Goal: Use online tool/utility: Utilize a website feature to perform a specific function

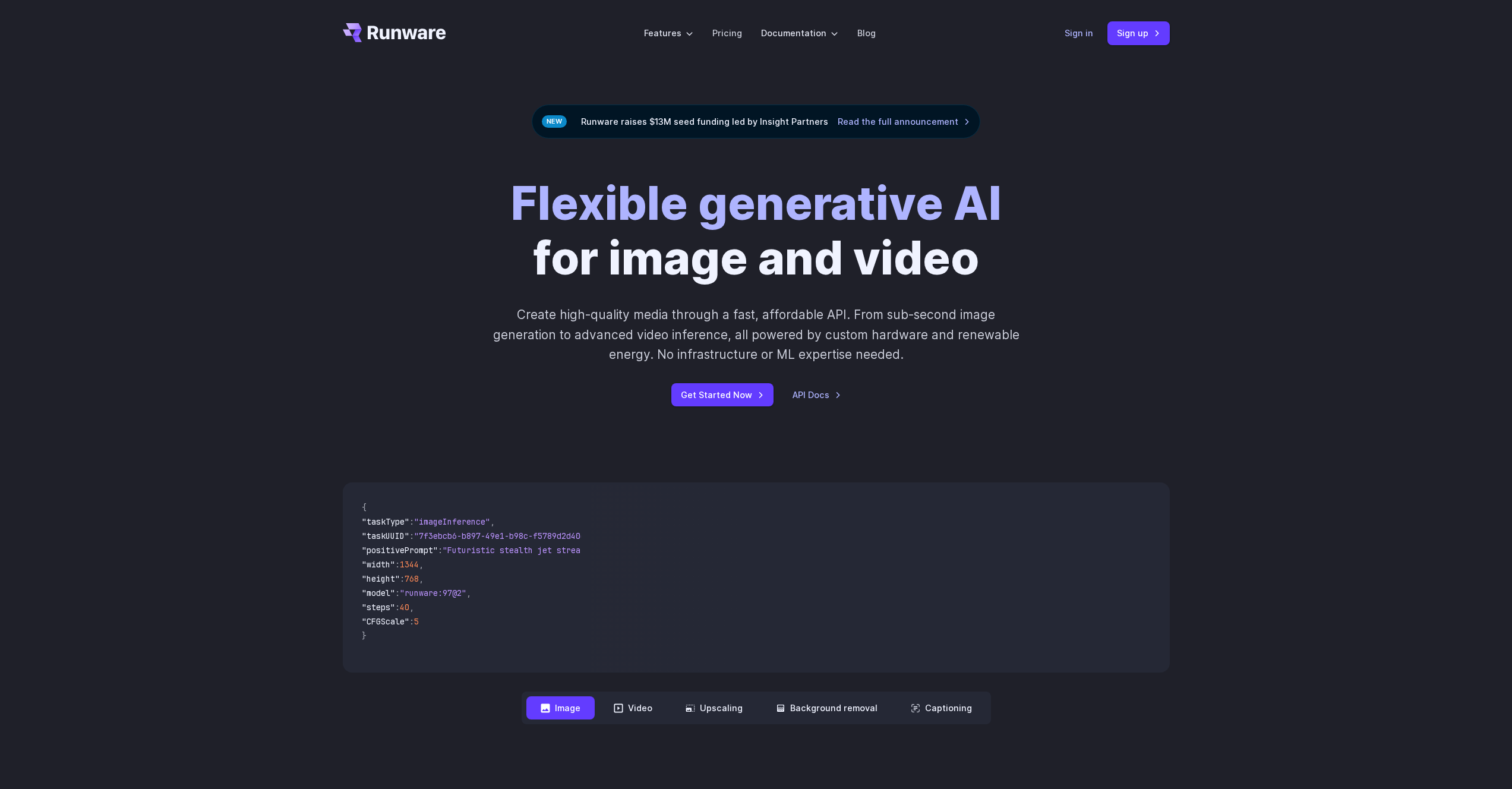
click at [1081, 36] on link "Sign in" at bounding box center [1078, 33] width 28 height 14
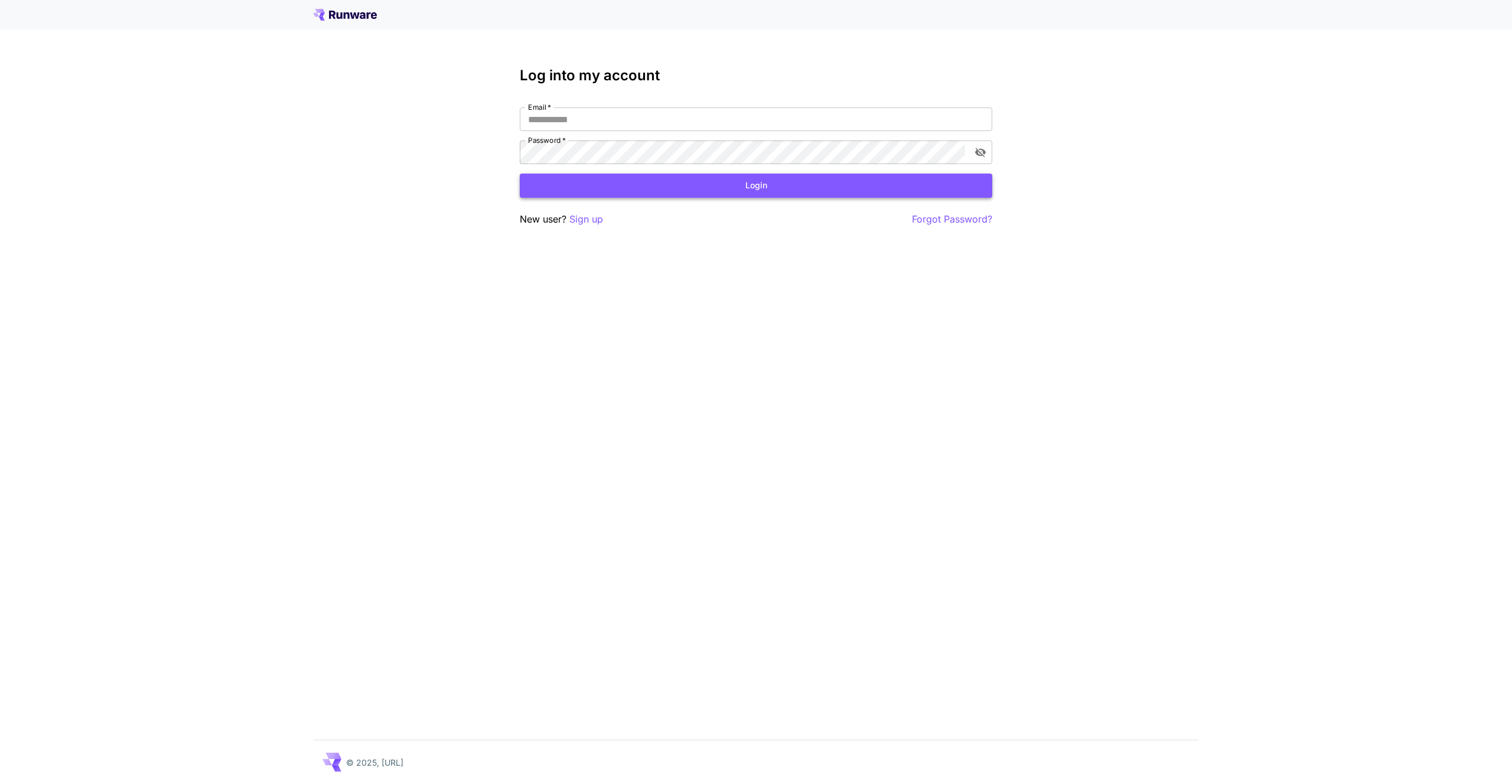
type input "**********"
click at [742, 185] on button "Login" at bounding box center [755, 186] width 472 height 24
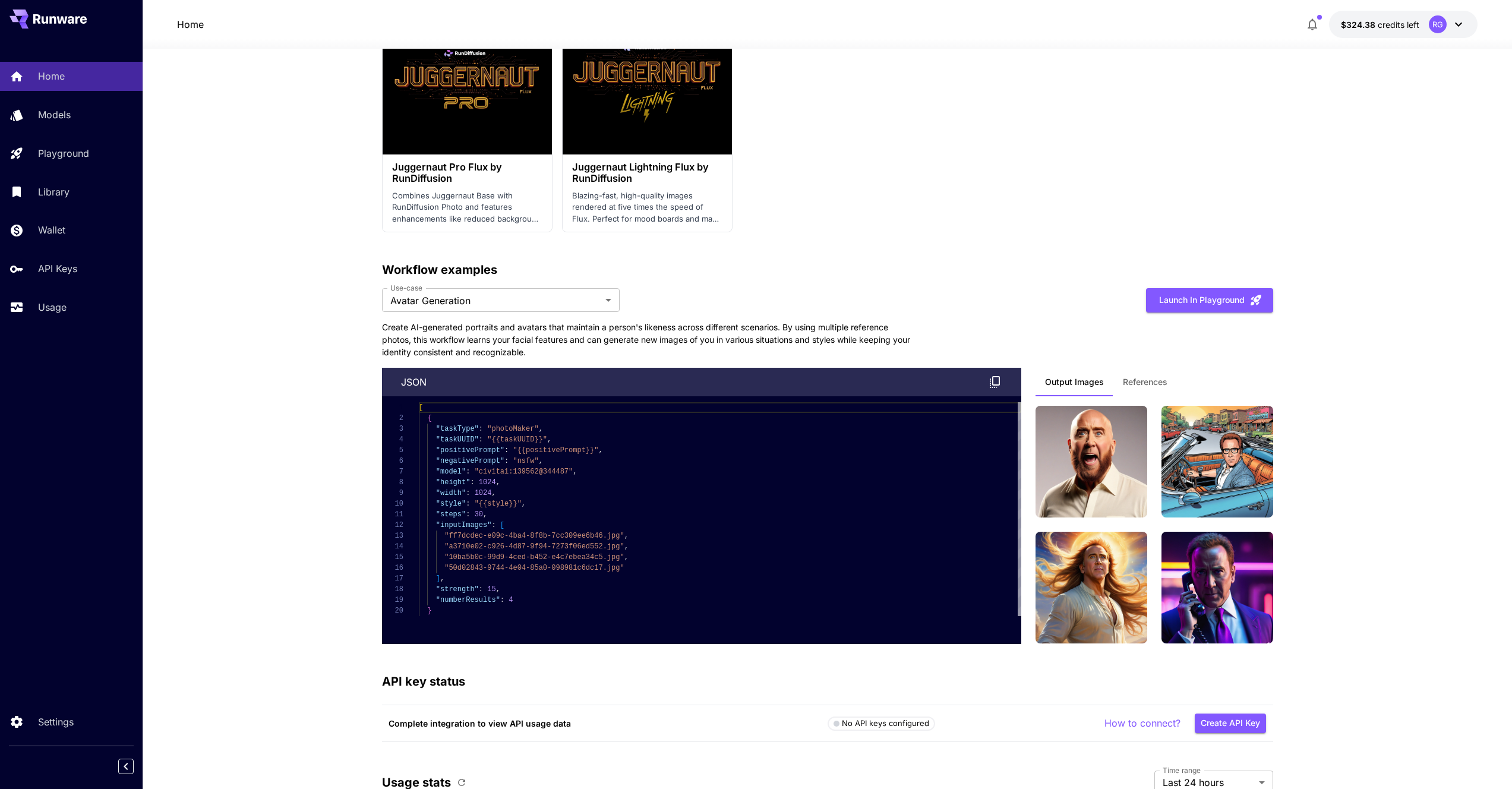
scroll to position [2675, 0]
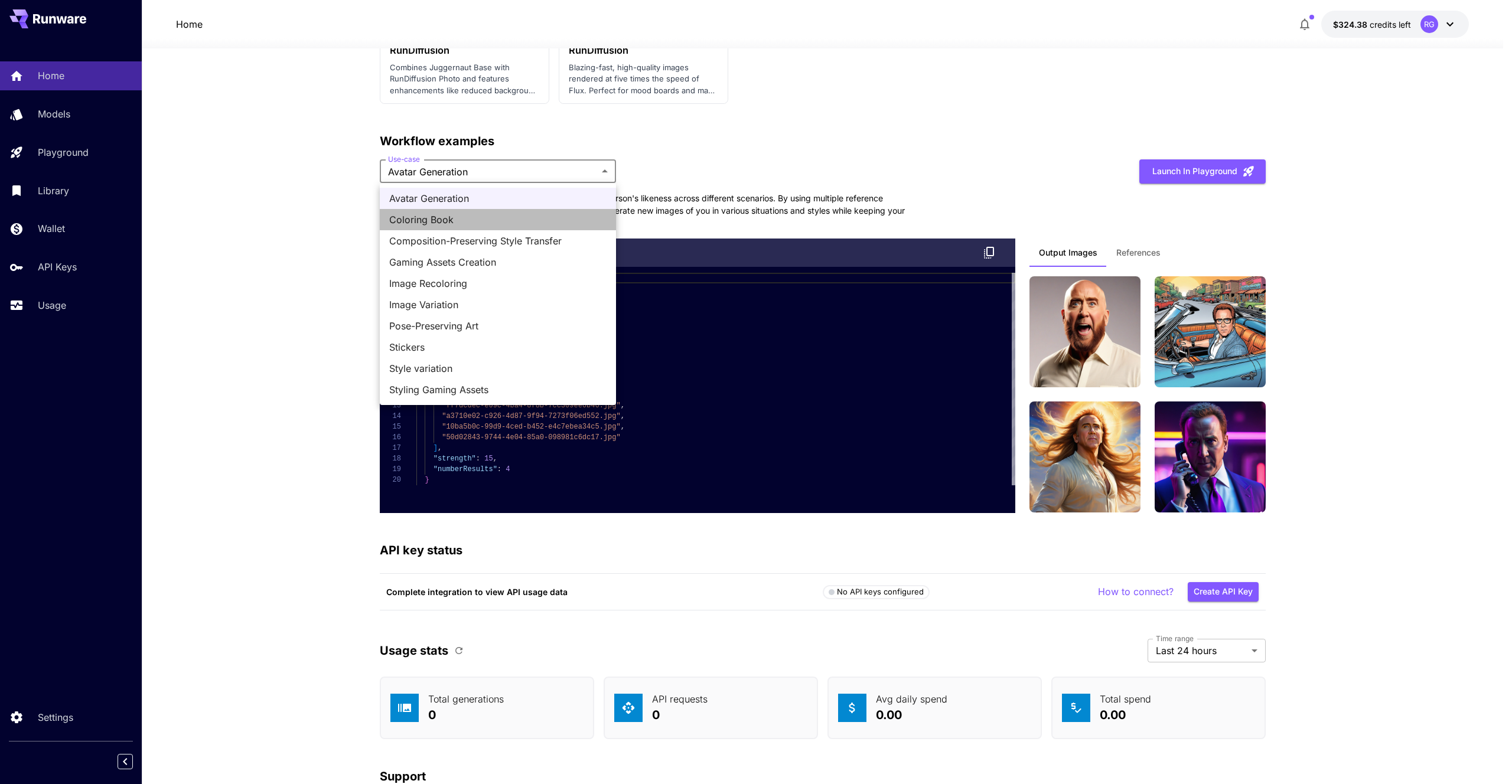
click at [489, 225] on span "Coloring Book" at bounding box center [498, 220] width 217 height 14
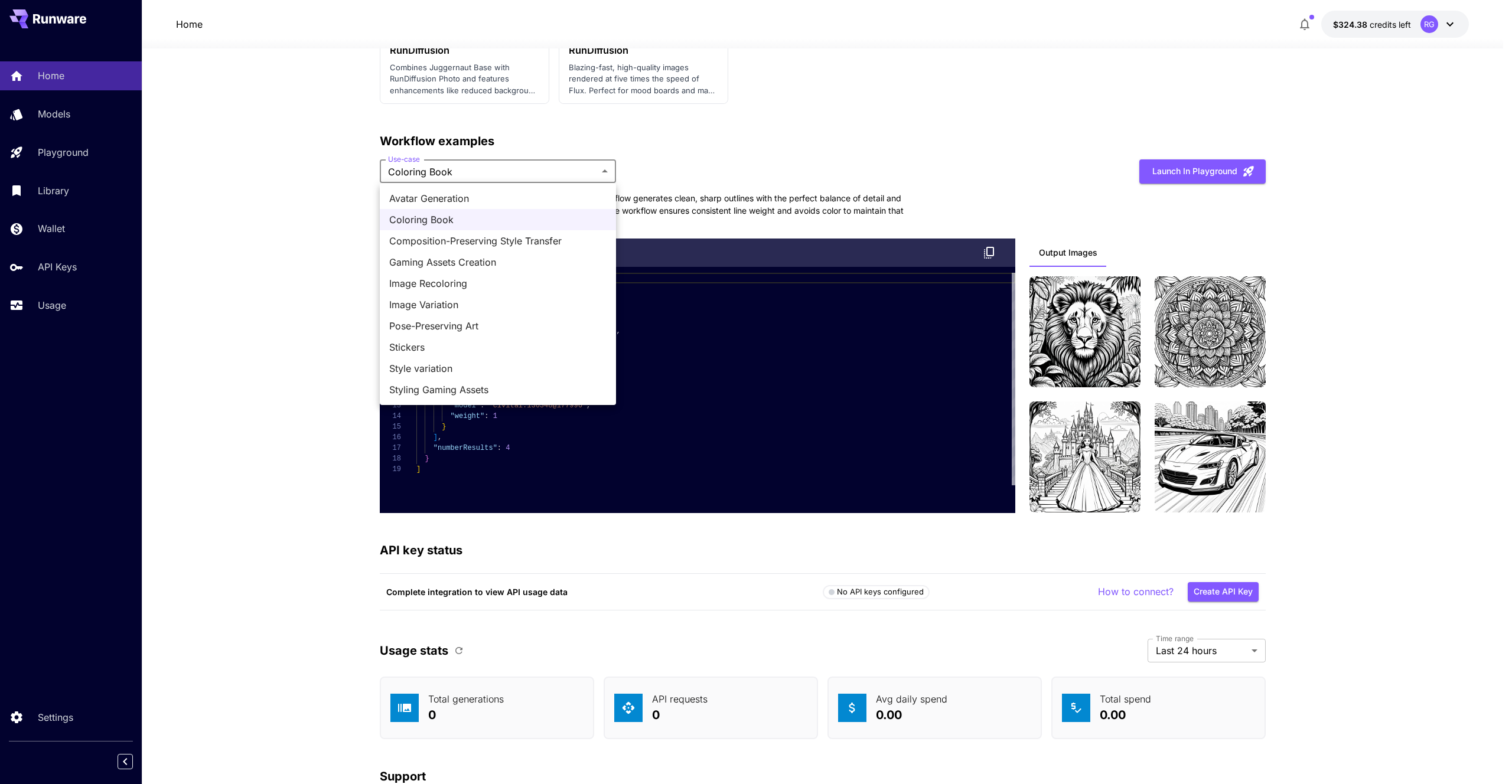
click at [443, 347] on span "Stickers" at bounding box center [498, 347] width 217 height 14
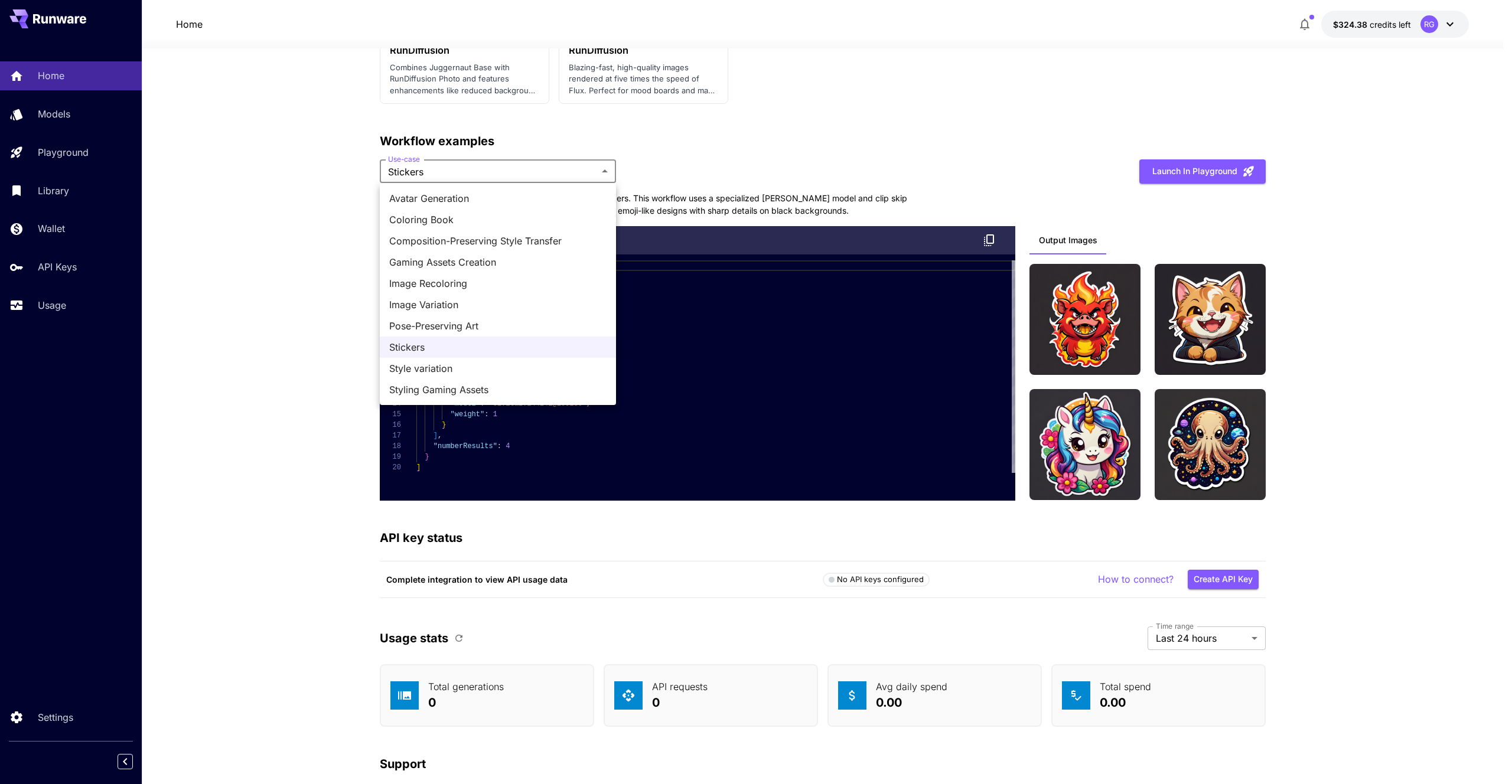
click at [446, 374] on span "Style variation" at bounding box center [498, 369] width 217 height 14
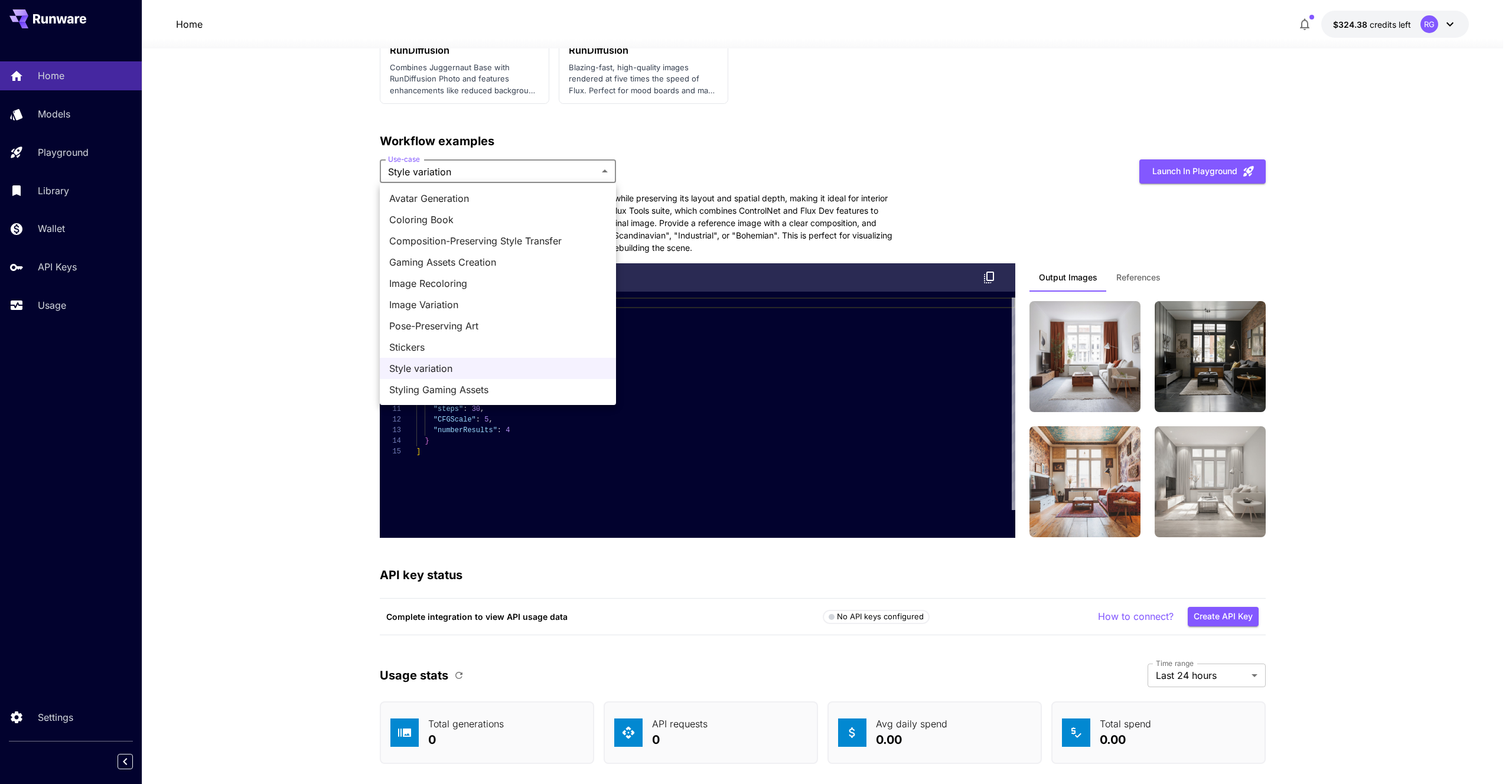
click at [456, 396] on span "Styling Gaming Assets" at bounding box center [498, 390] width 217 height 14
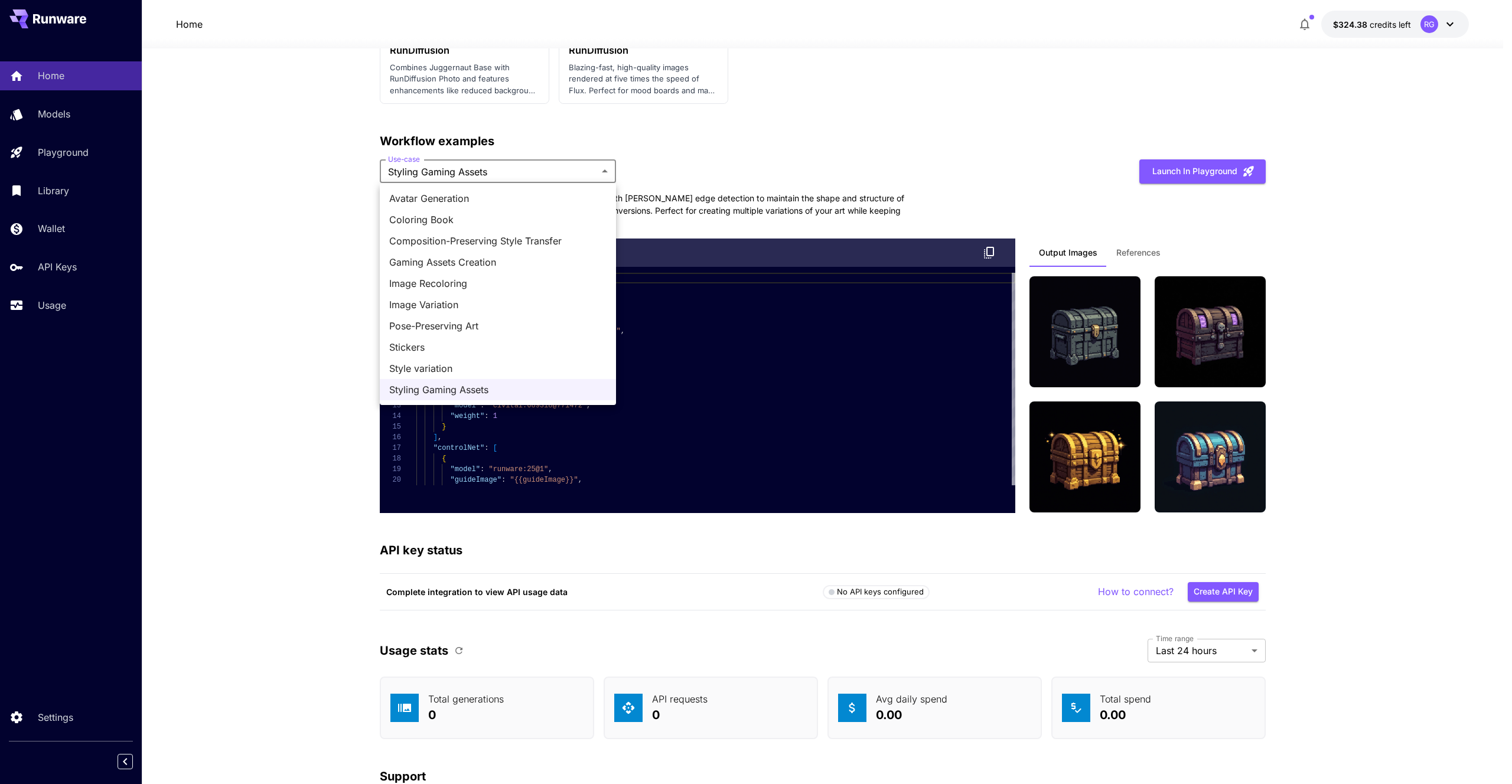
click at [487, 242] on span "Composition-Preserving Style Transfer" at bounding box center [498, 241] width 217 height 14
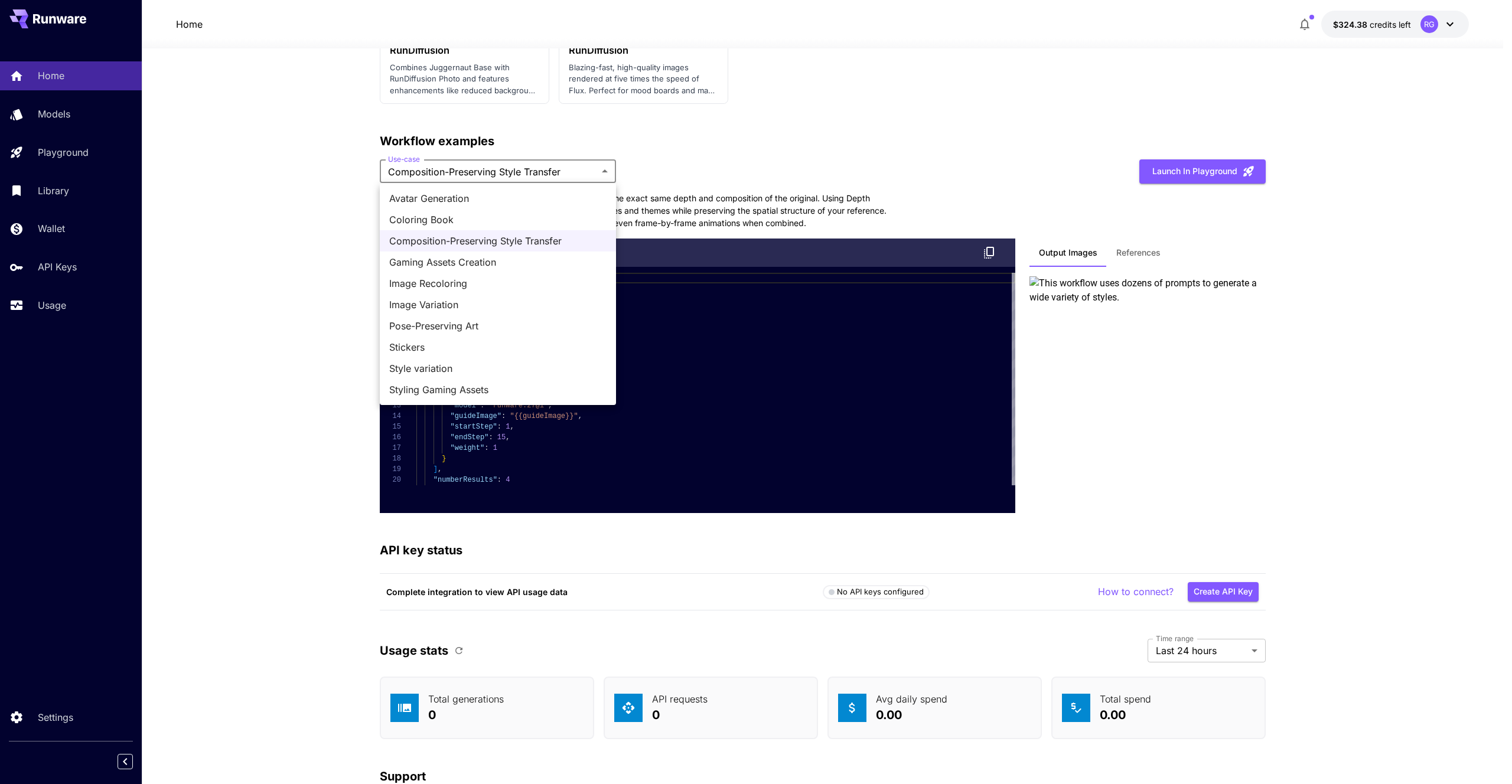
click at [472, 283] on span "Image Recoloring" at bounding box center [498, 284] width 217 height 14
type input "**********"
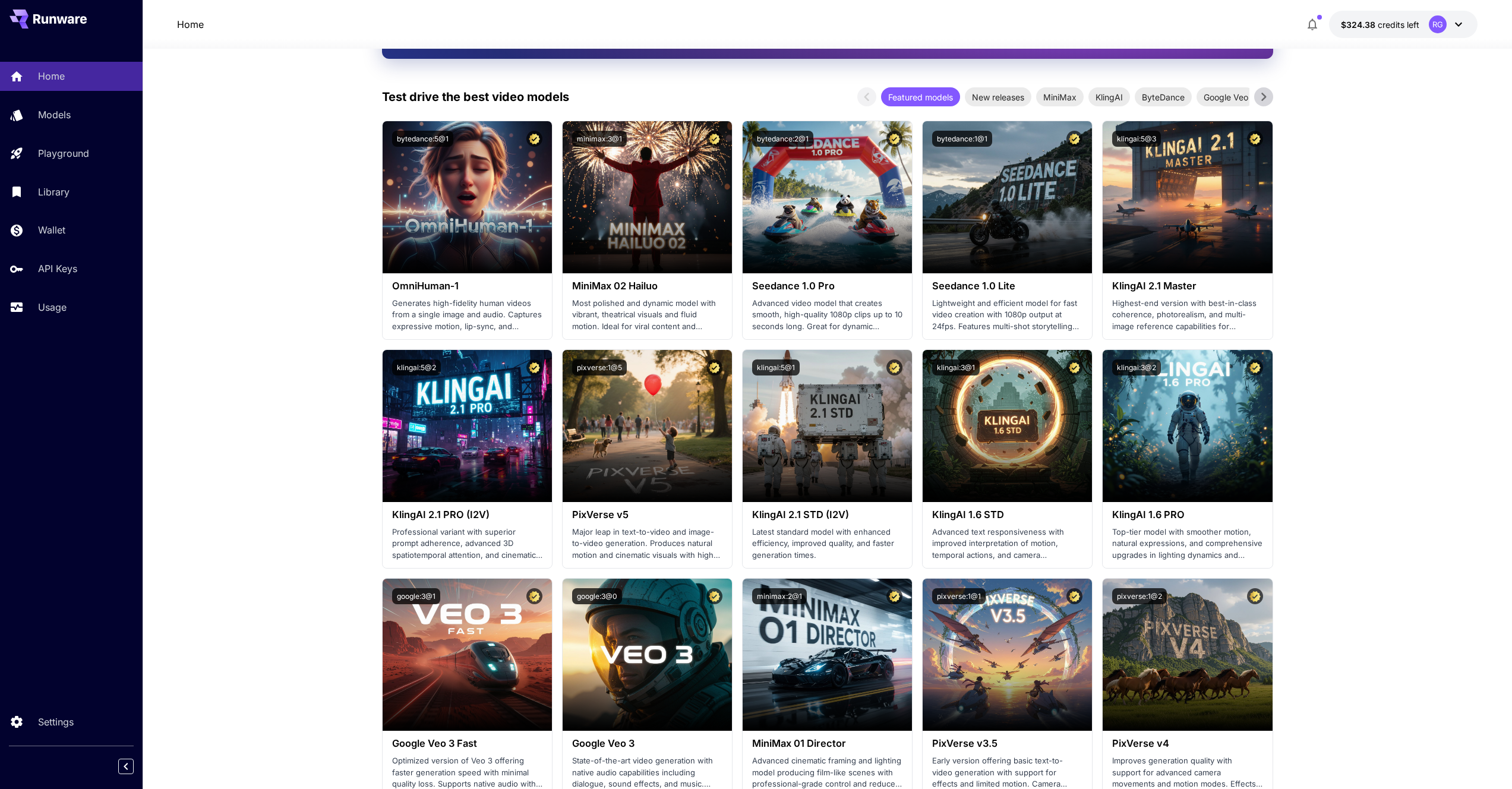
scroll to position [0, 0]
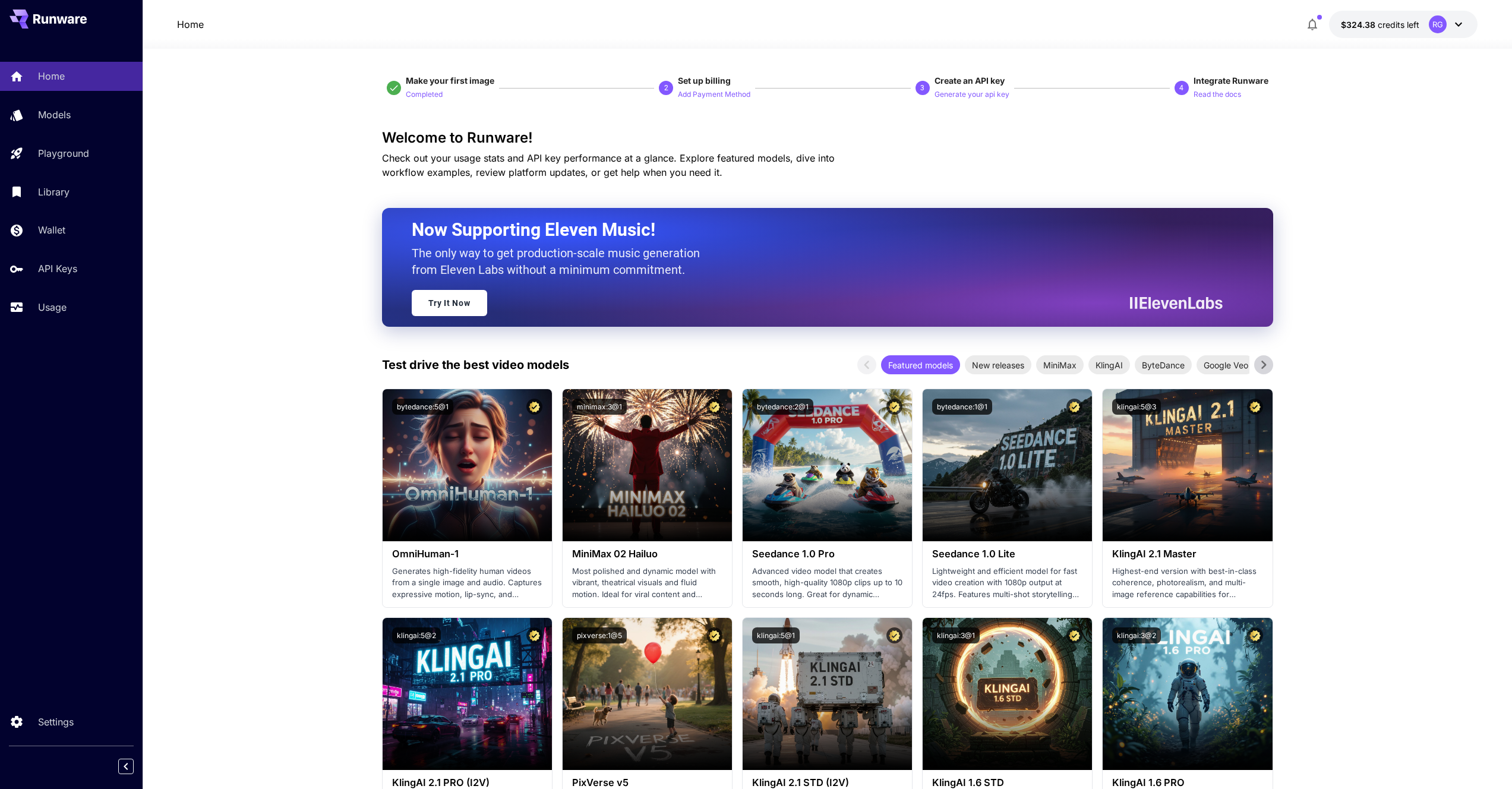
click at [1459, 25] on icon at bounding box center [1459, 25] width 14 height 14
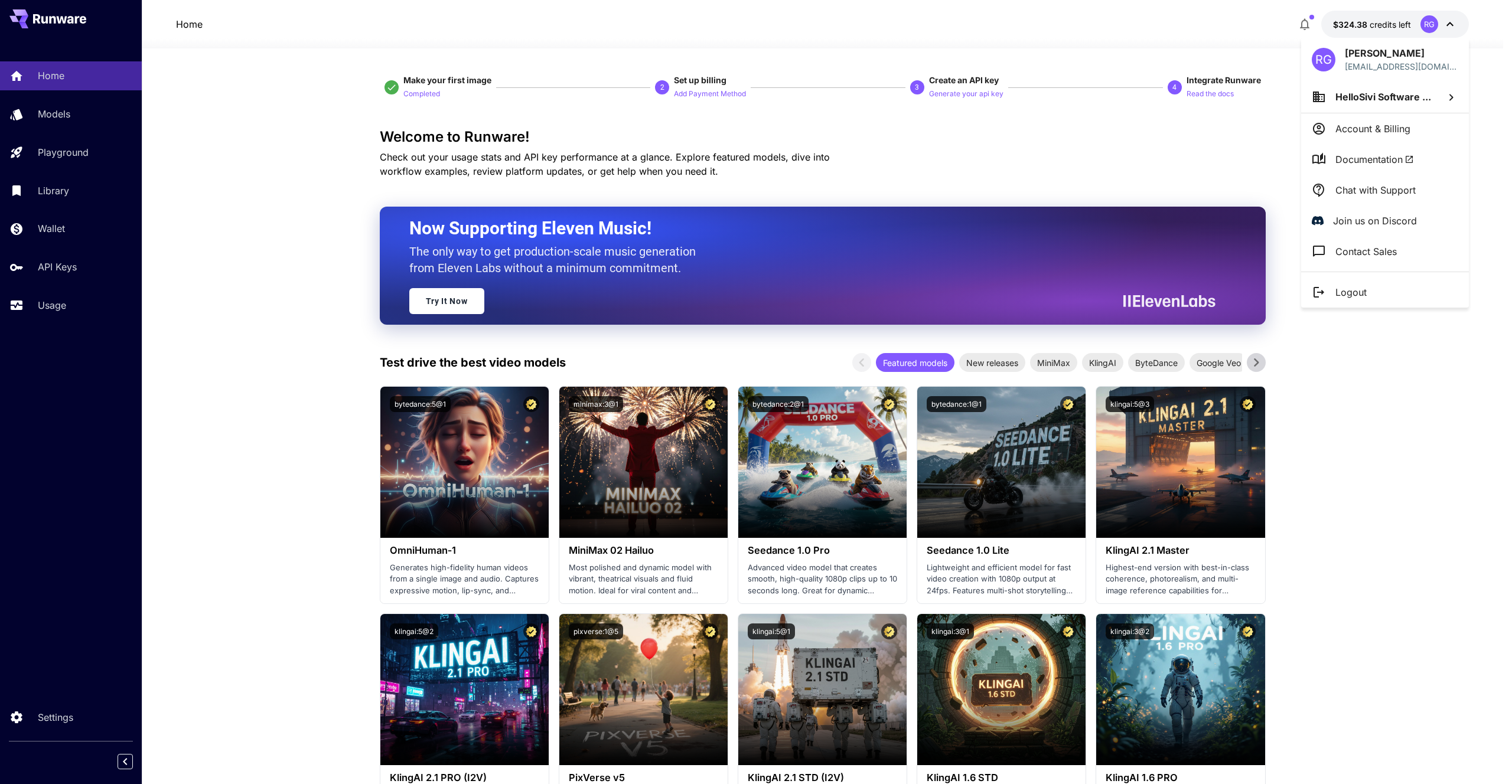
click at [282, 159] on div at bounding box center [756, 392] width 1512 height 784
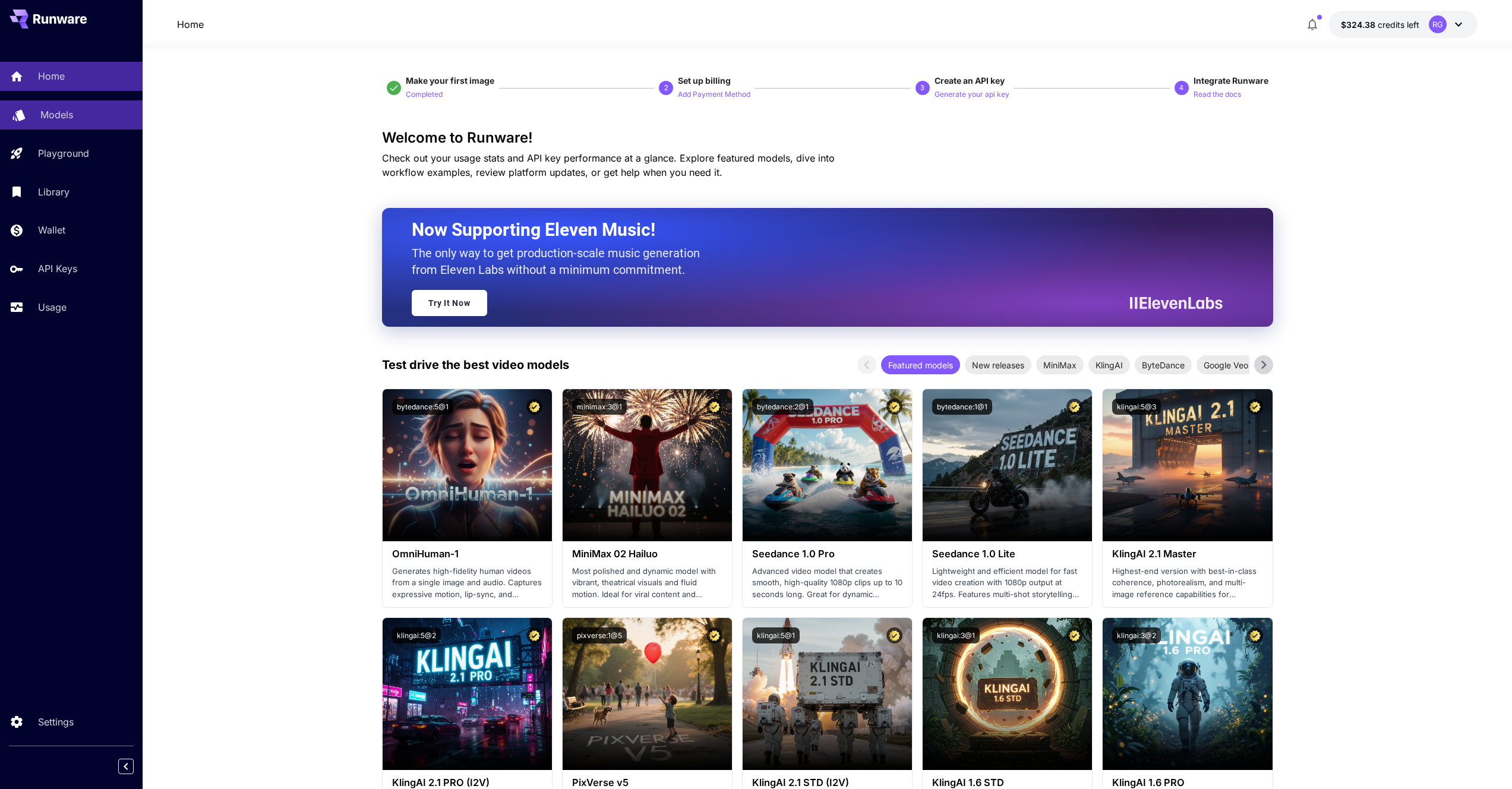
click at [65, 116] on p "Models" at bounding box center [56, 115] width 33 height 14
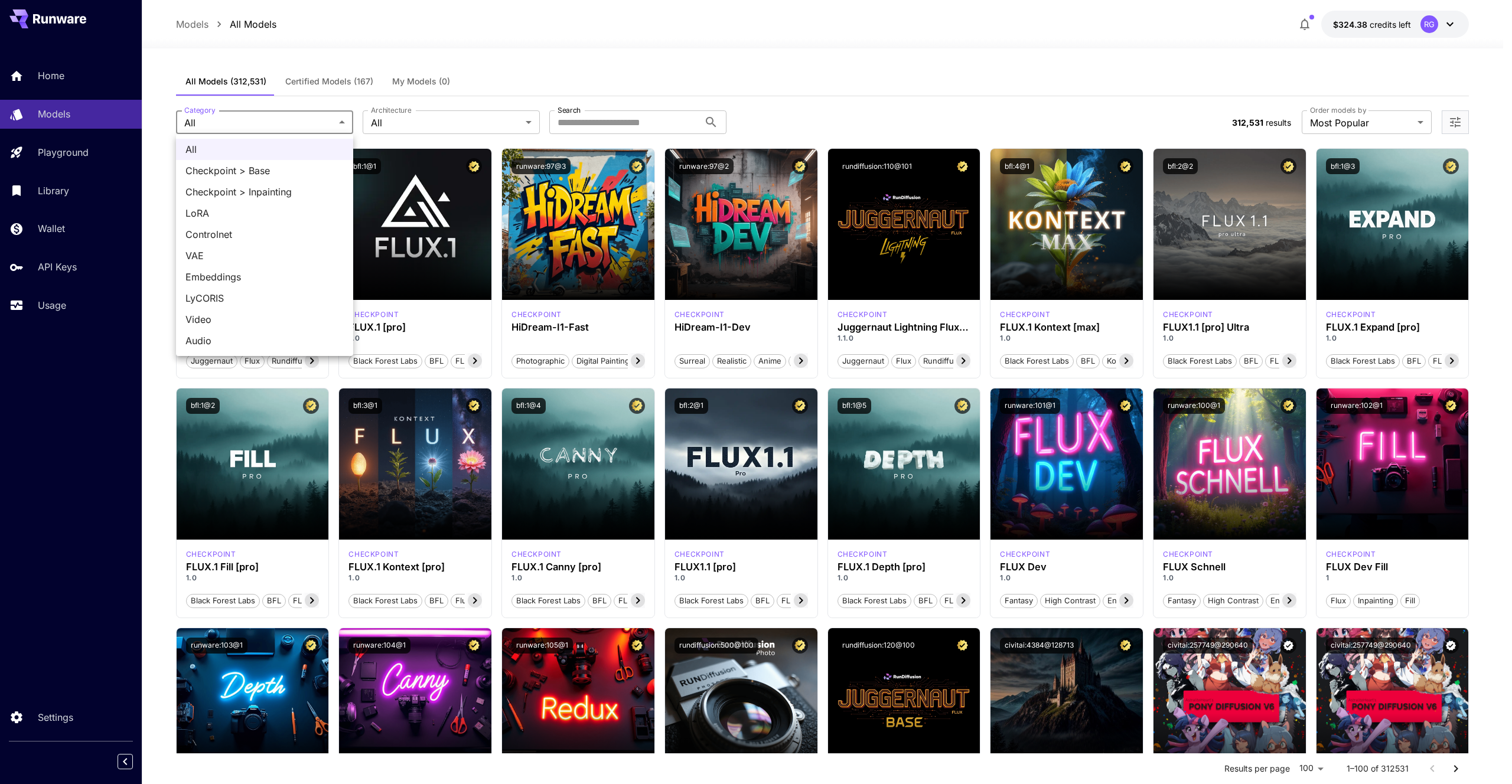
click at [226, 257] on span "VAE" at bounding box center [264, 256] width 158 height 14
type input "***"
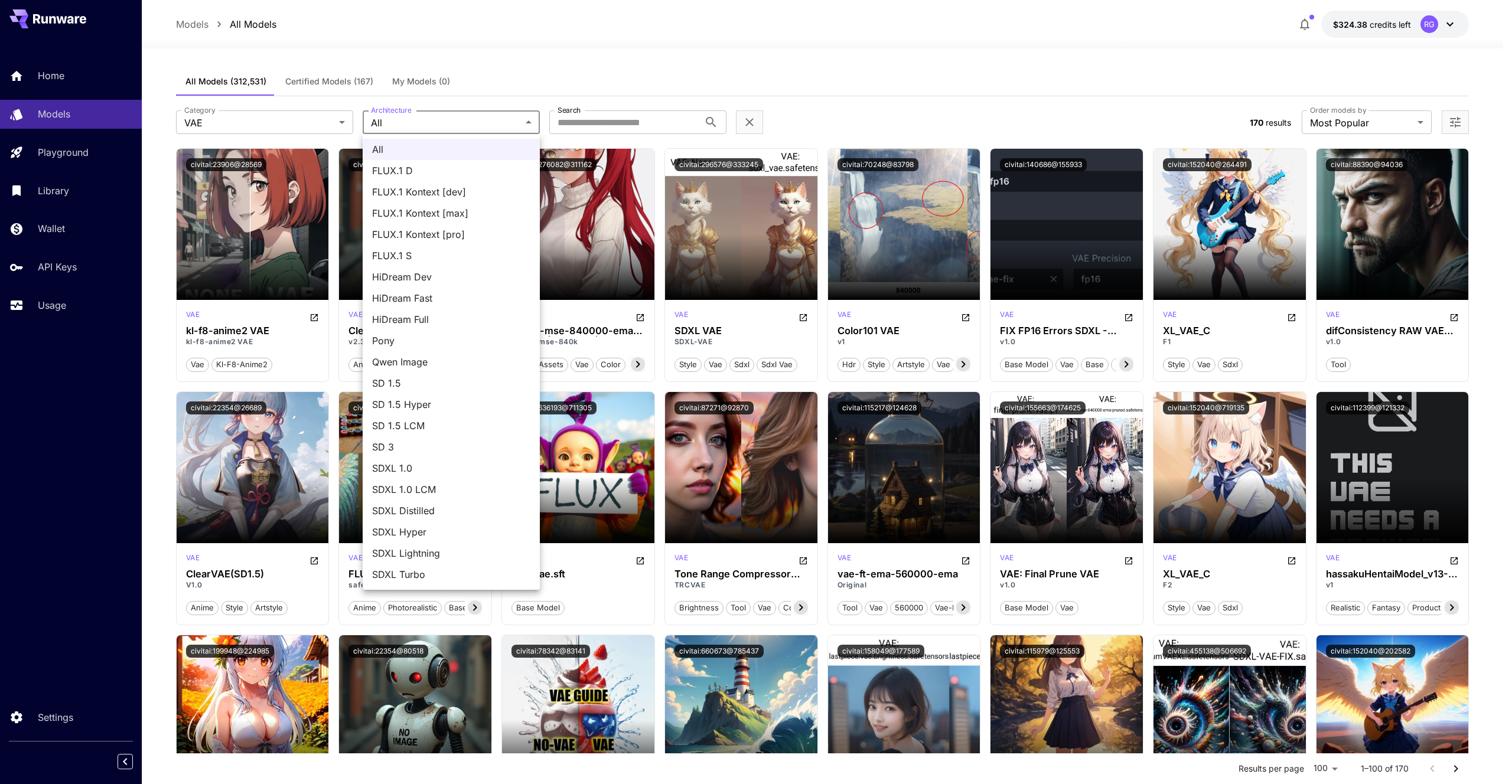
click at [520, 56] on div at bounding box center [756, 392] width 1512 height 784
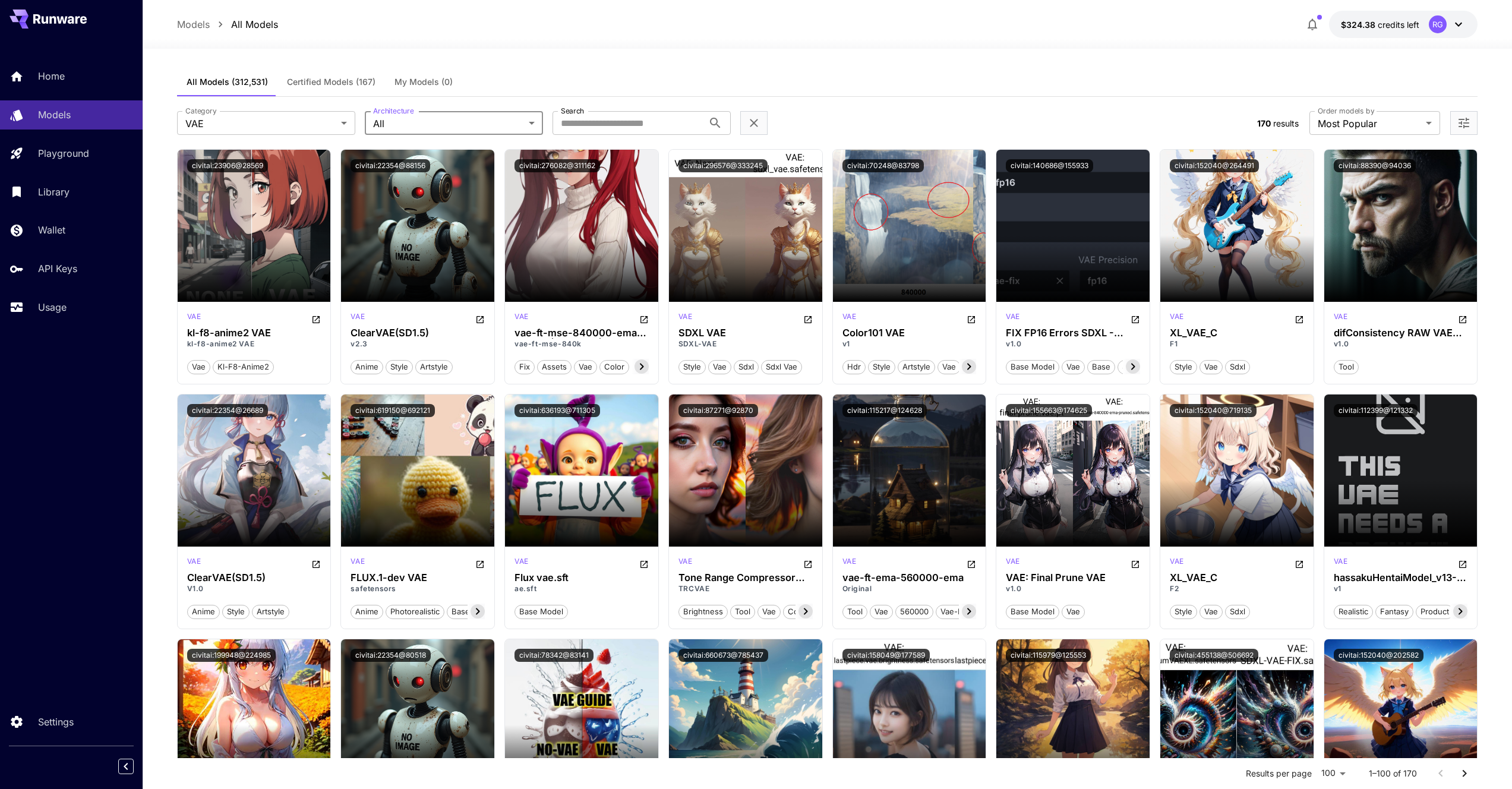
click at [351, 82] on span "Certified Models (167)" at bounding box center [331, 82] width 88 height 11
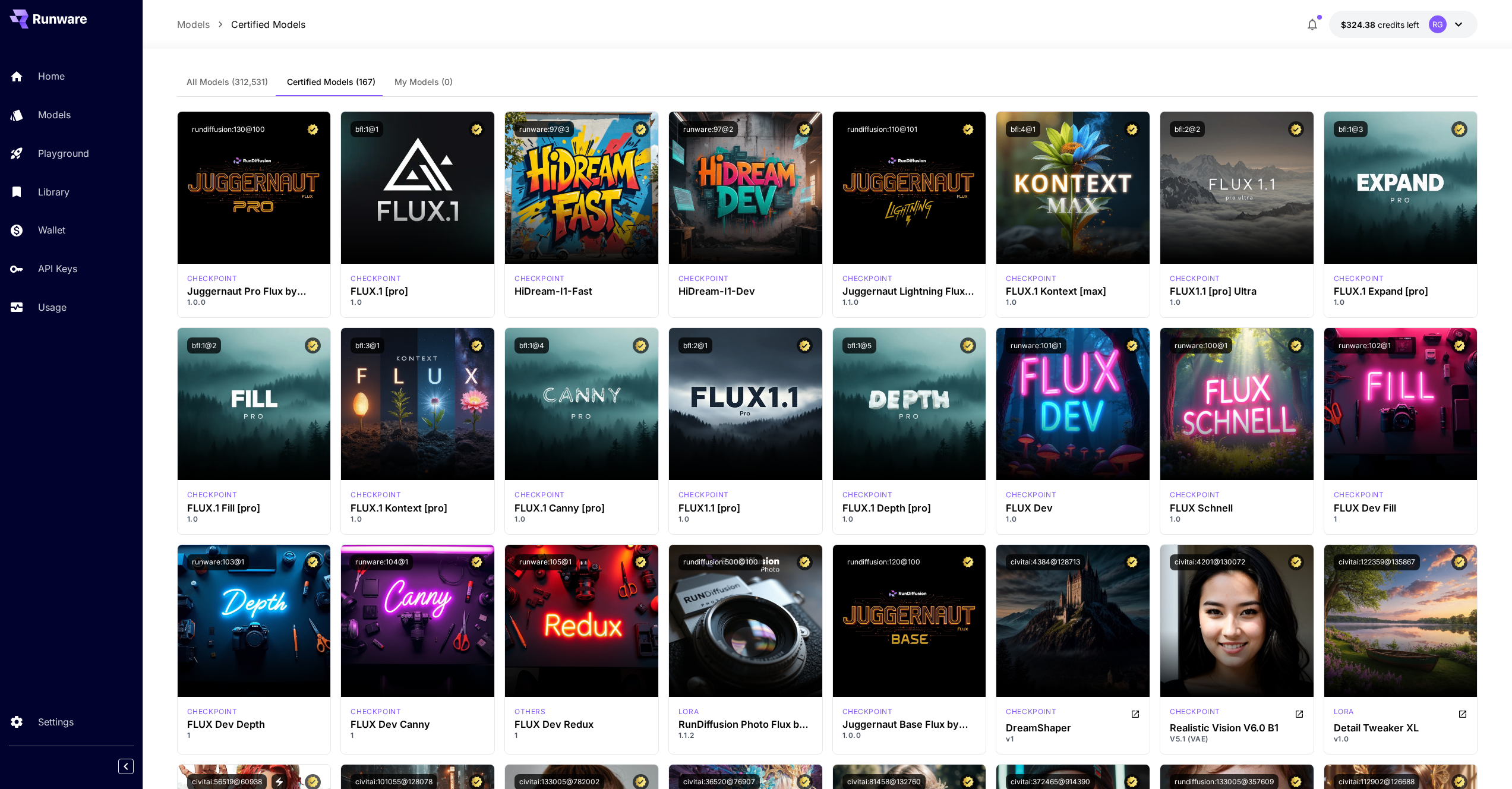
click at [247, 82] on span "All Models (312,531)" at bounding box center [227, 82] width 82 height 11
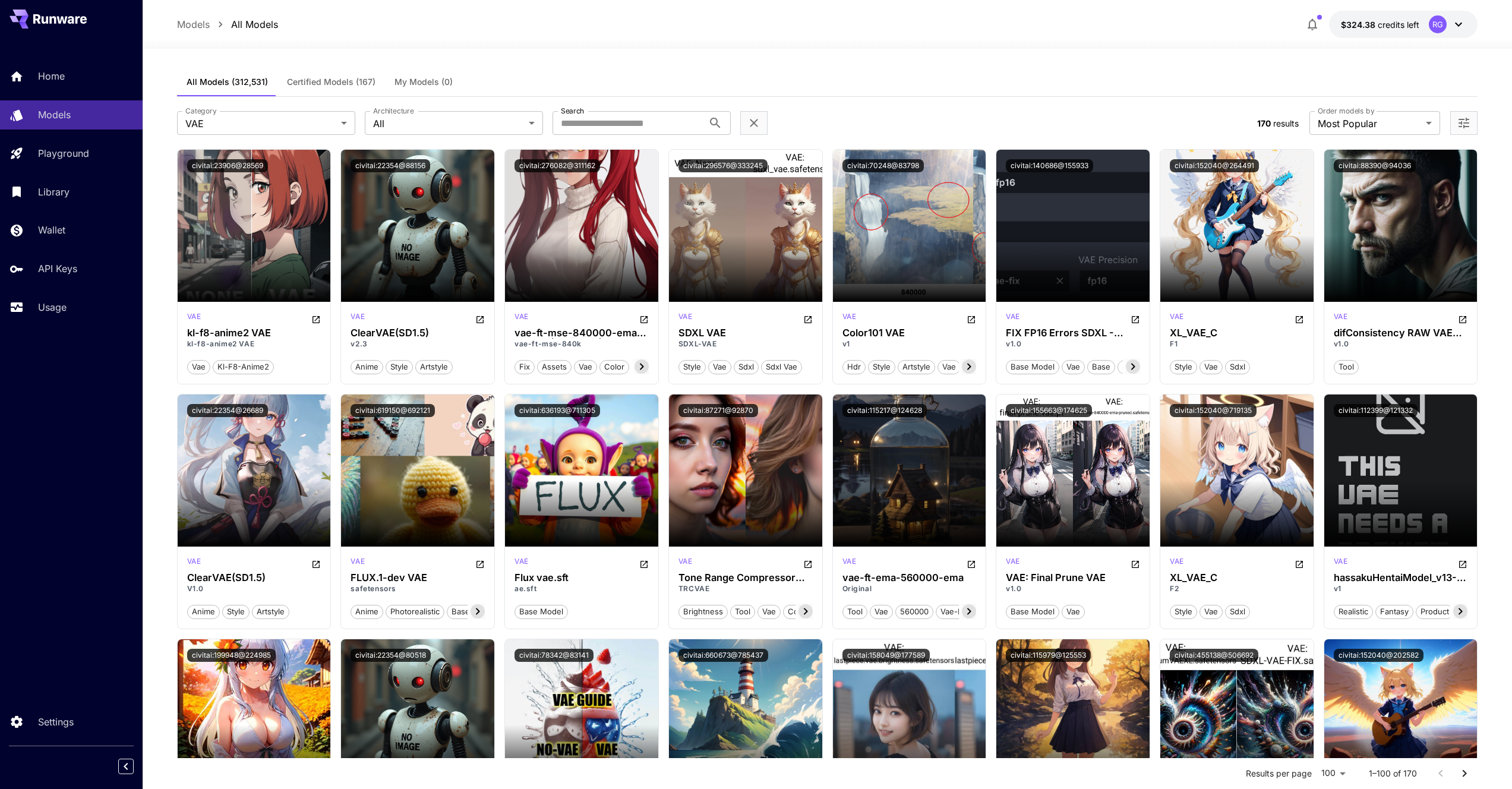
click at [306, 85] on span "Certified Models (167)" at bounding box center [331, 82] width 88 height 11
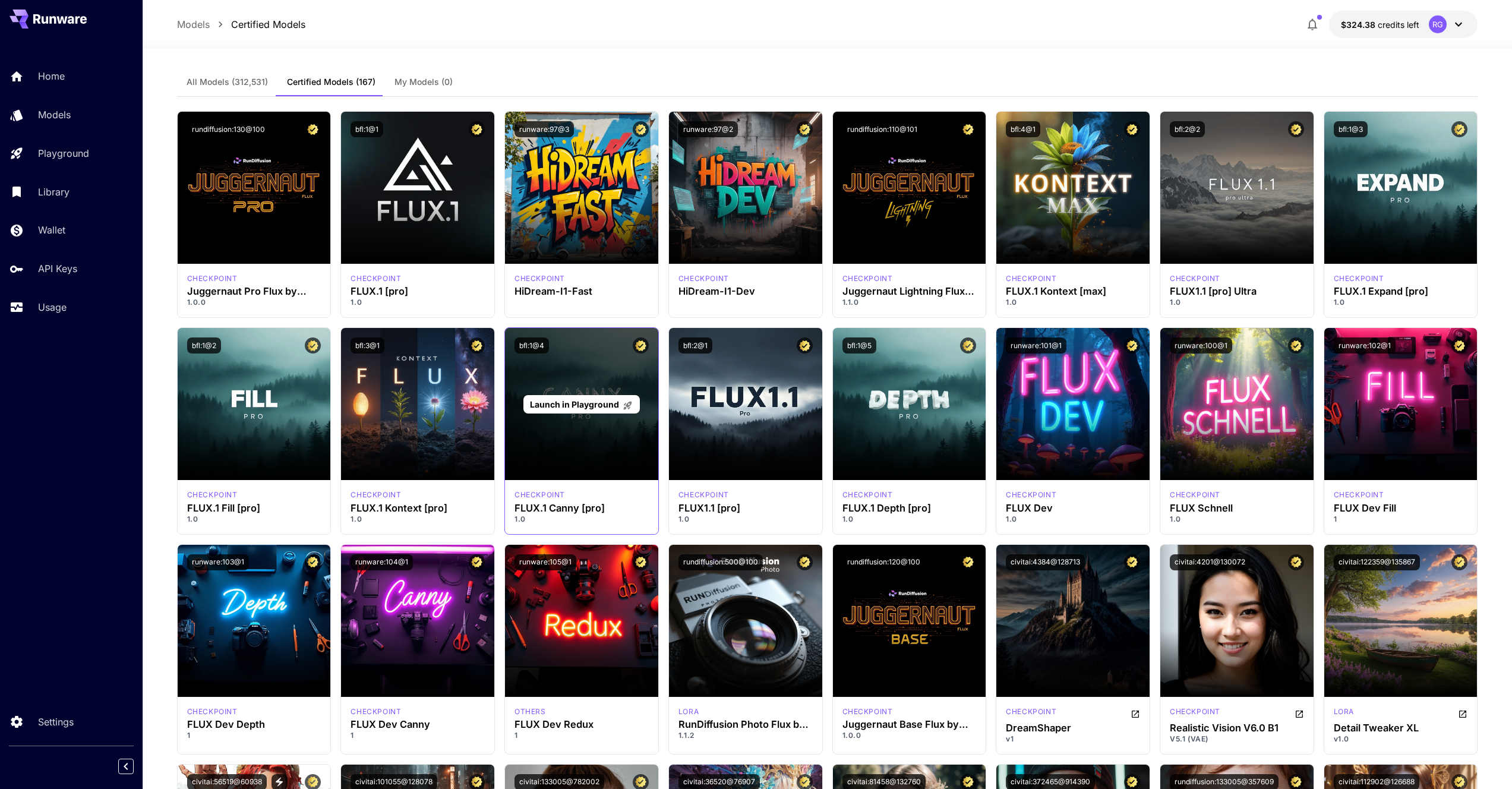
click at [592, 450] on div "Launch in Playground" at bounding box center [582, 404] width 153 height 152
click at [595, 403] on span "Launch in Playground" at bounding box center [574, 404] width 89 height 10
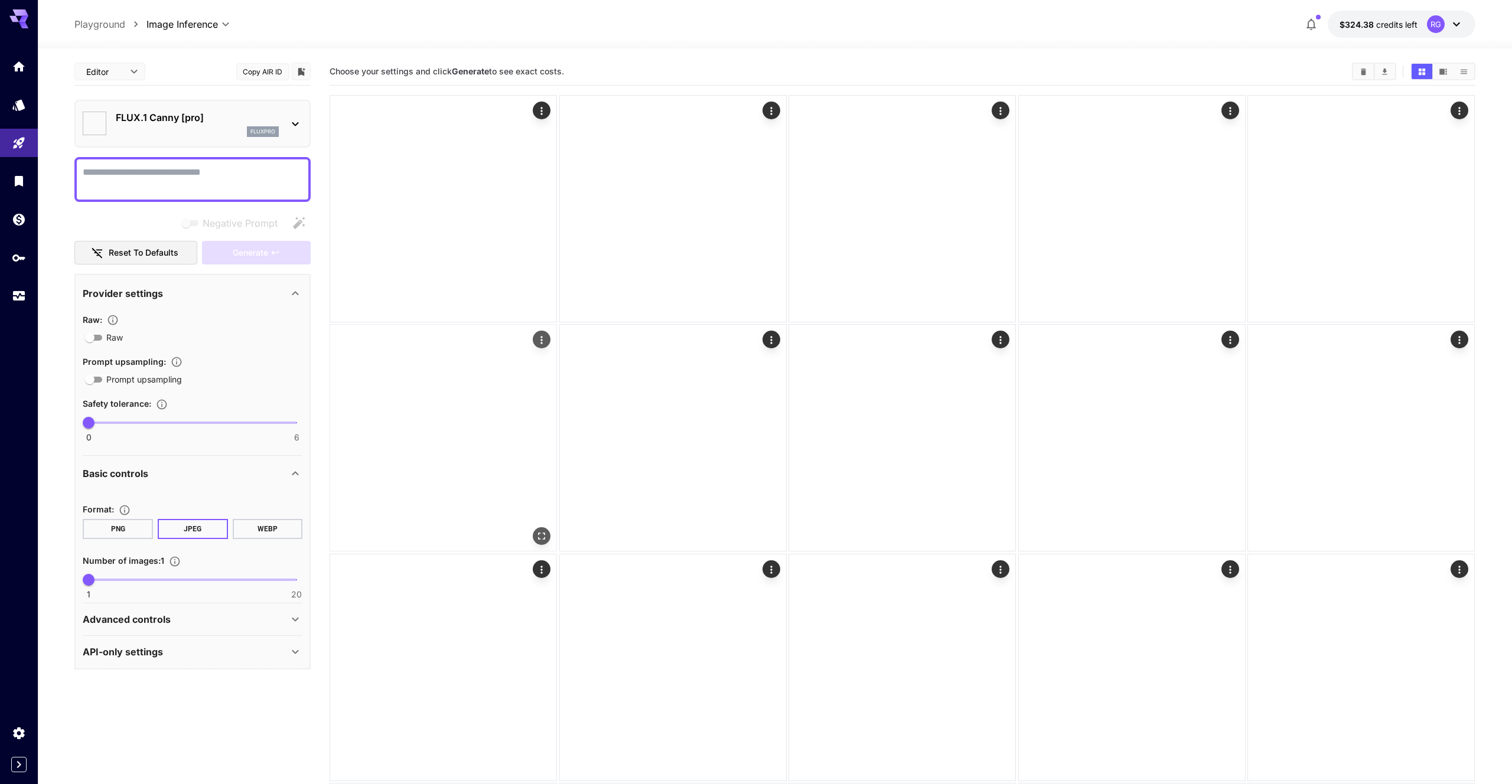
type input "**"
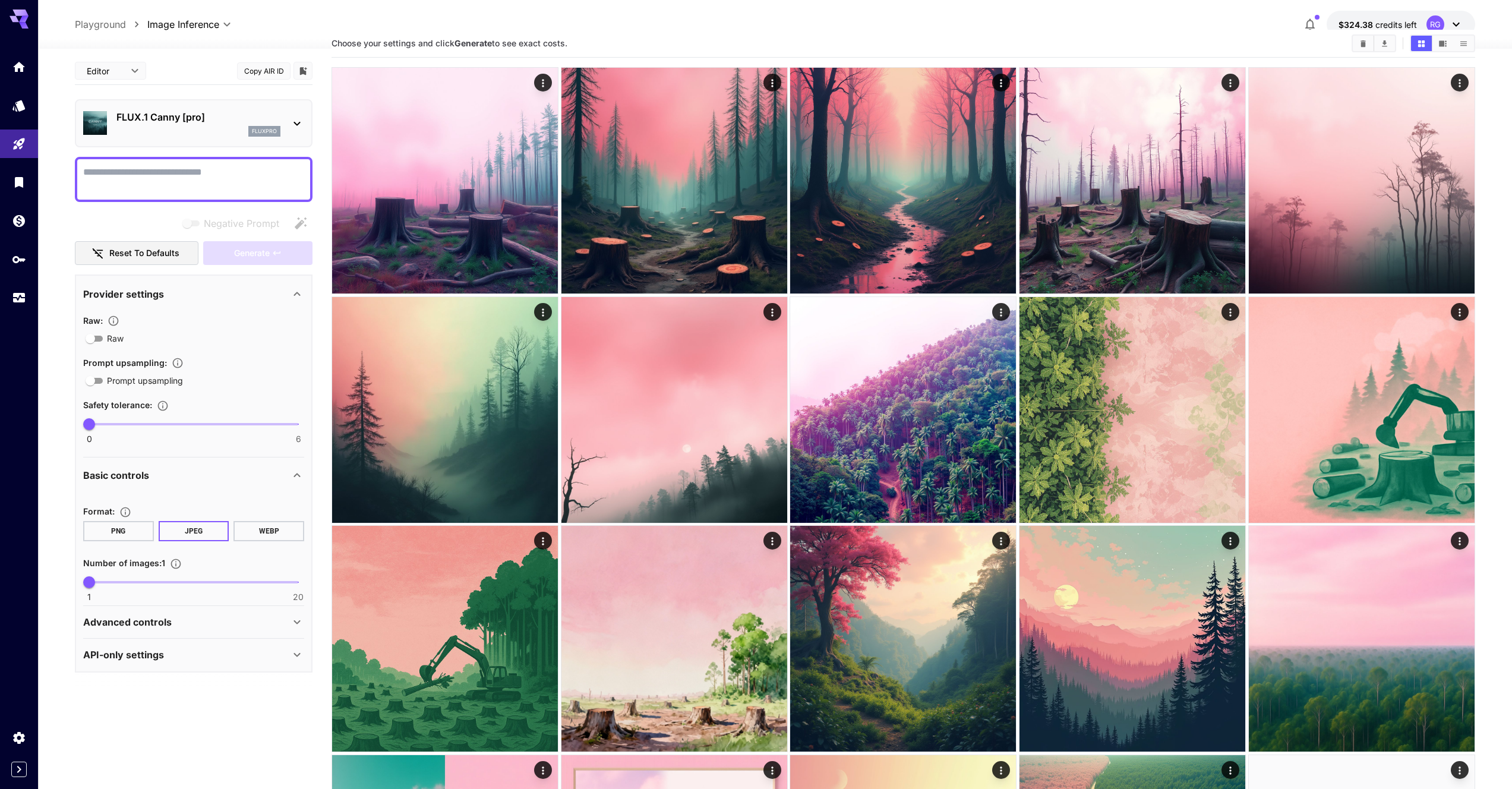
scroll to position [31, 0]
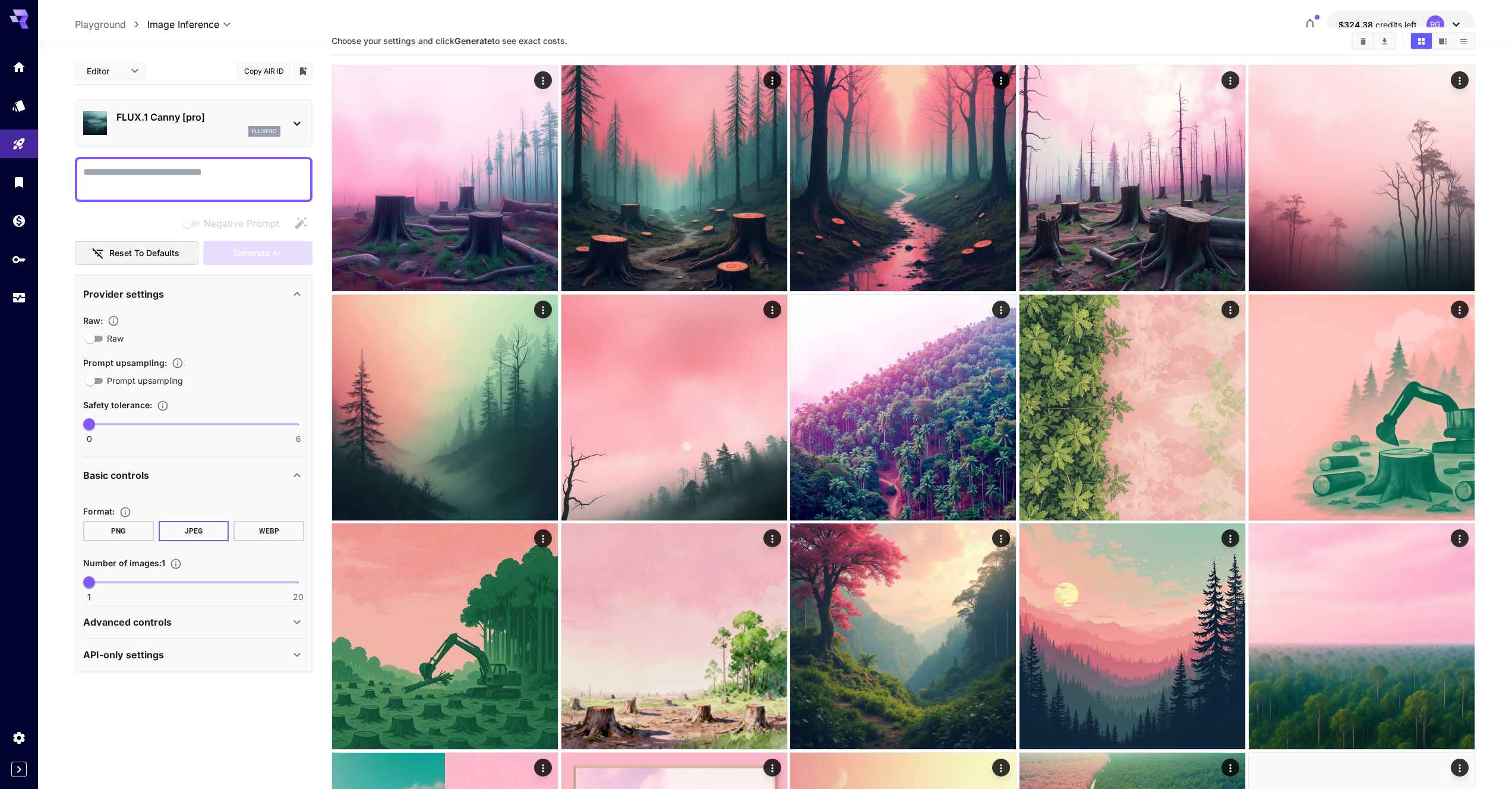
click at [215, 628] on div "Advanced controls" at bounding box center [186, 623] width 207 height 14
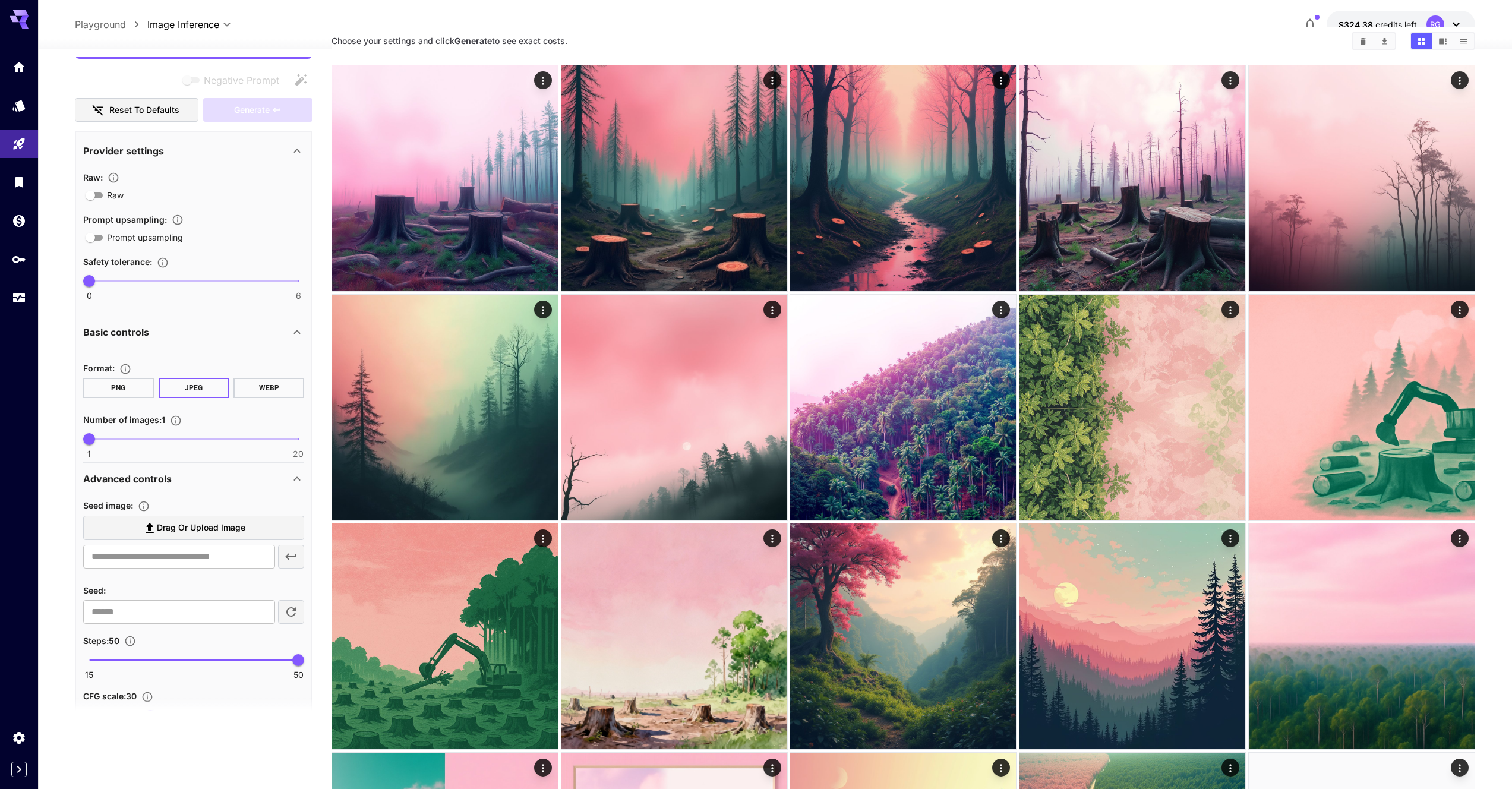
scroll to position [225, 0]
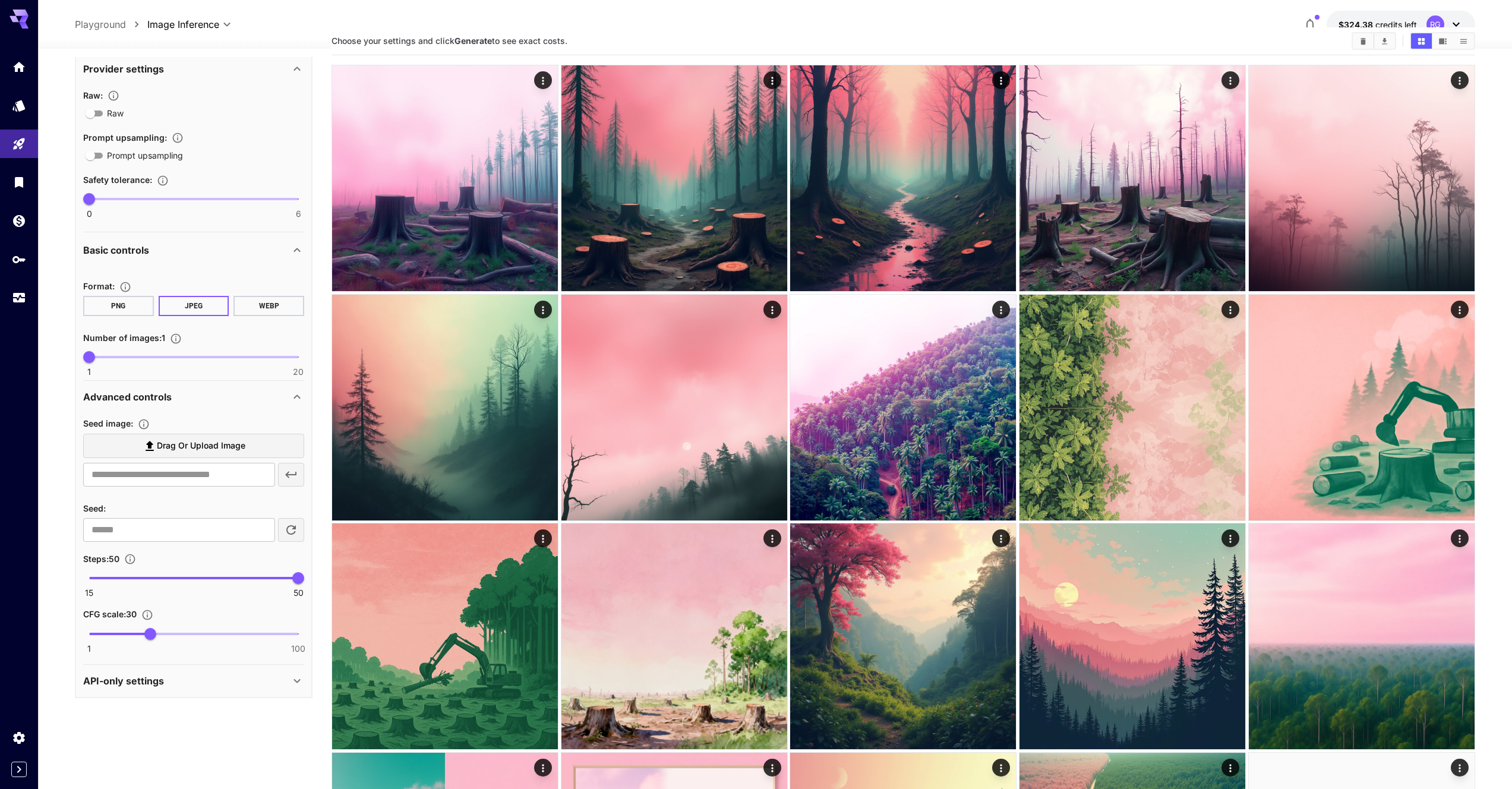
click at [186, 399] on div "Advanced controls" at bounding box center [186, 397] width 207 height 14
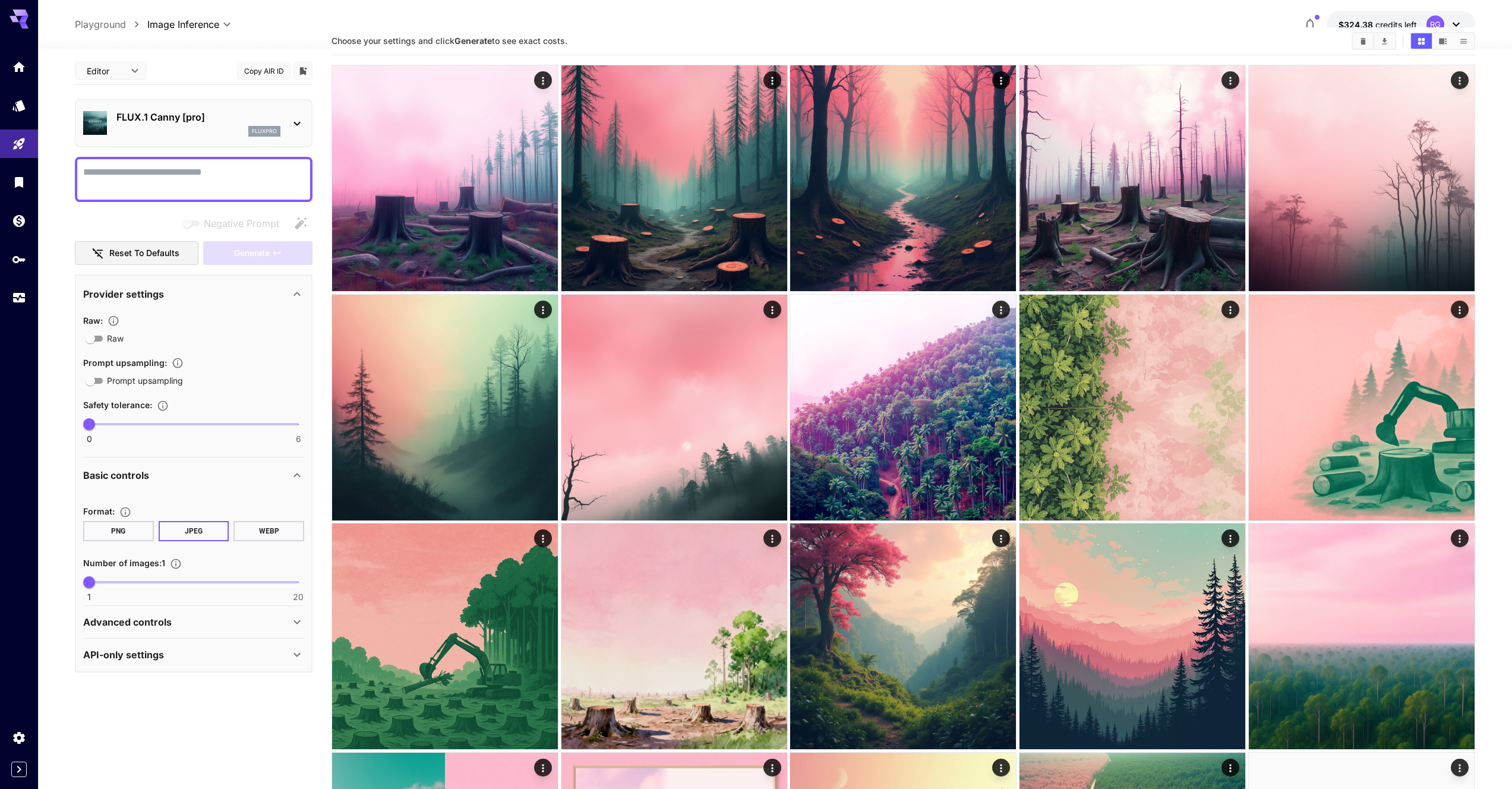
scroll to position [0, 0]
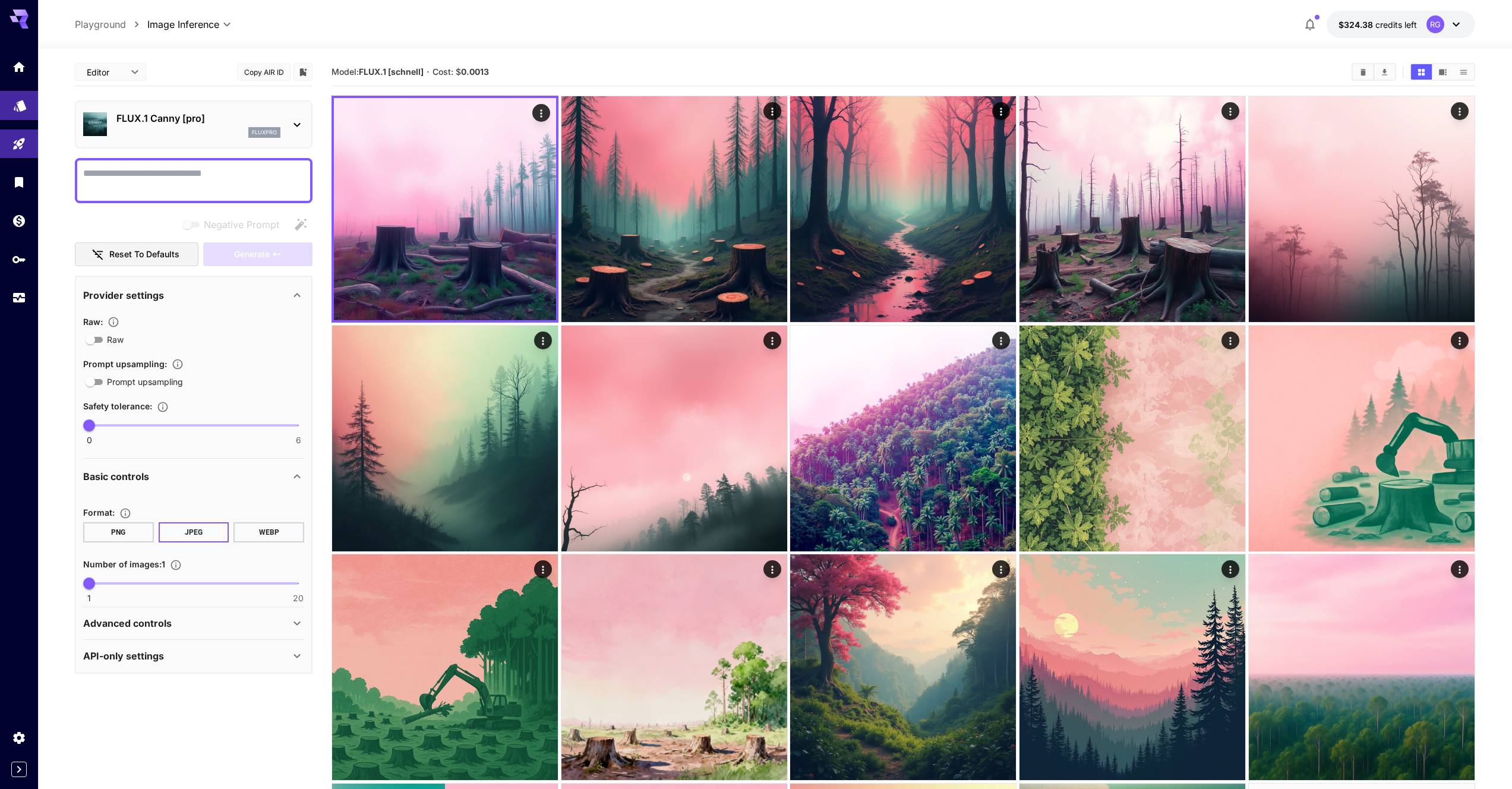
click at [22, 109] on icon "Models" at bounding box center [20, 103] width 14 height 14
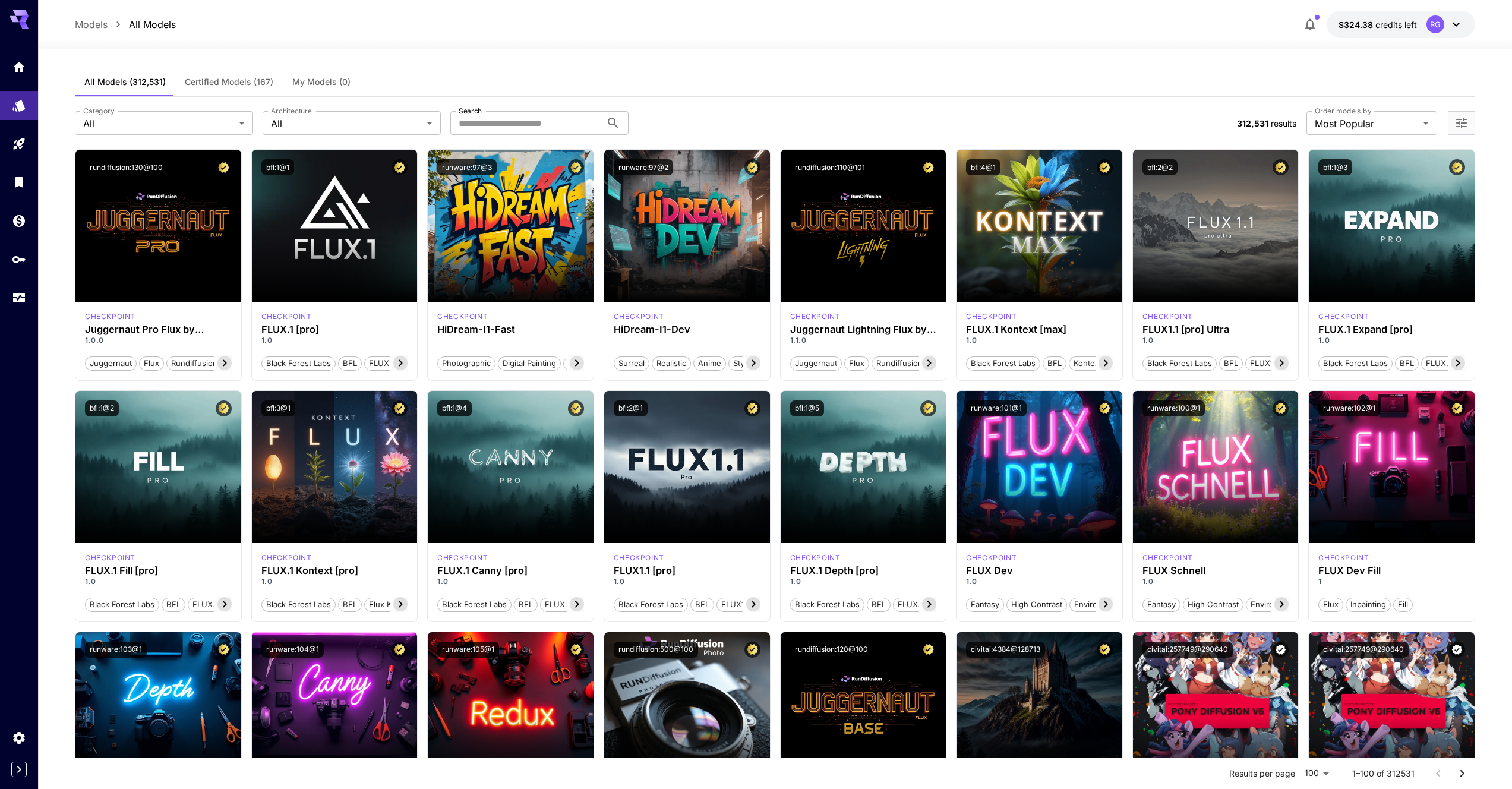
click at [246, 83] on span "Certified Models (167)" at bounding box center [229, 82] width 88 height 11
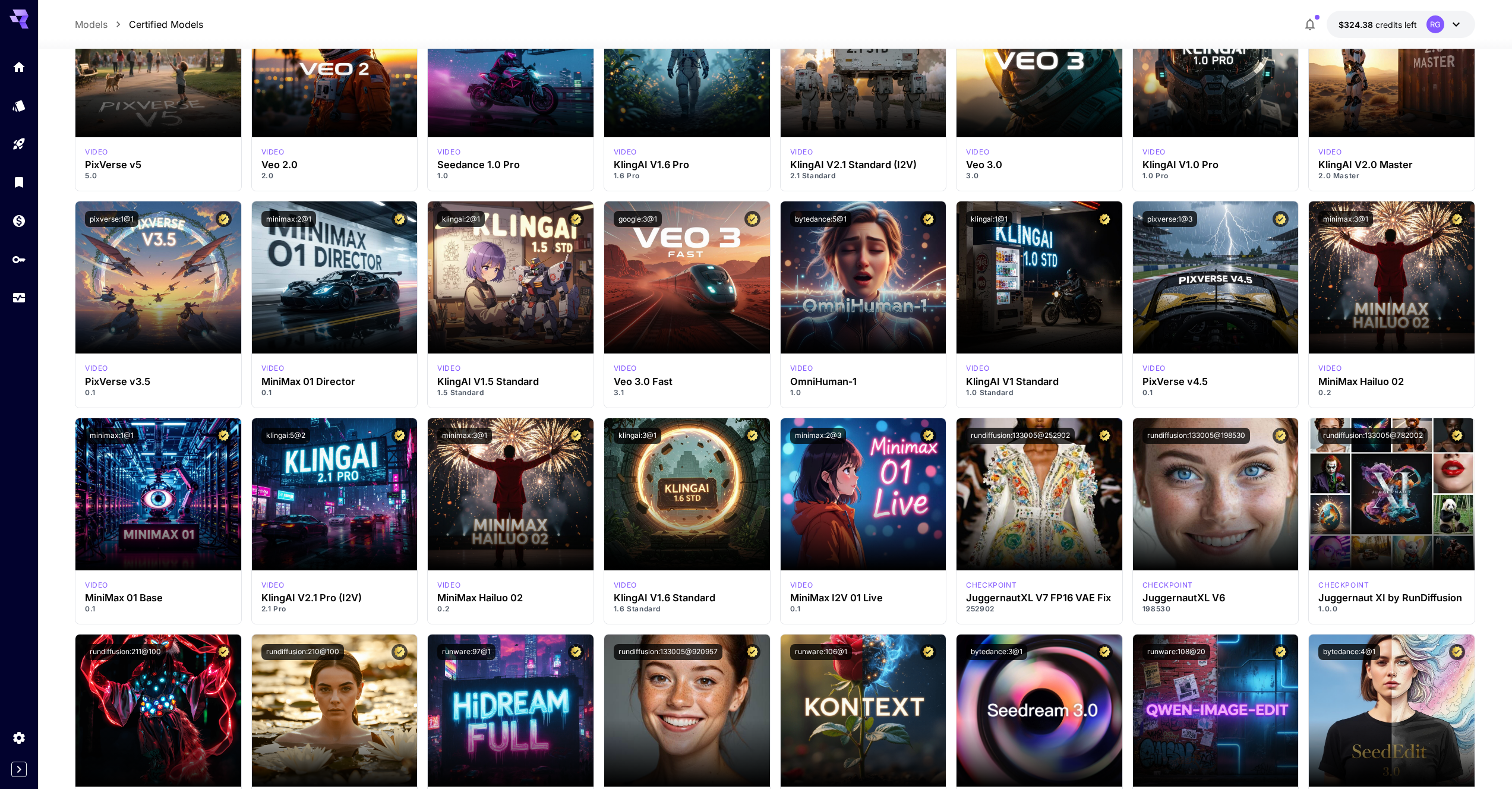
scroll to position [3960, 0]
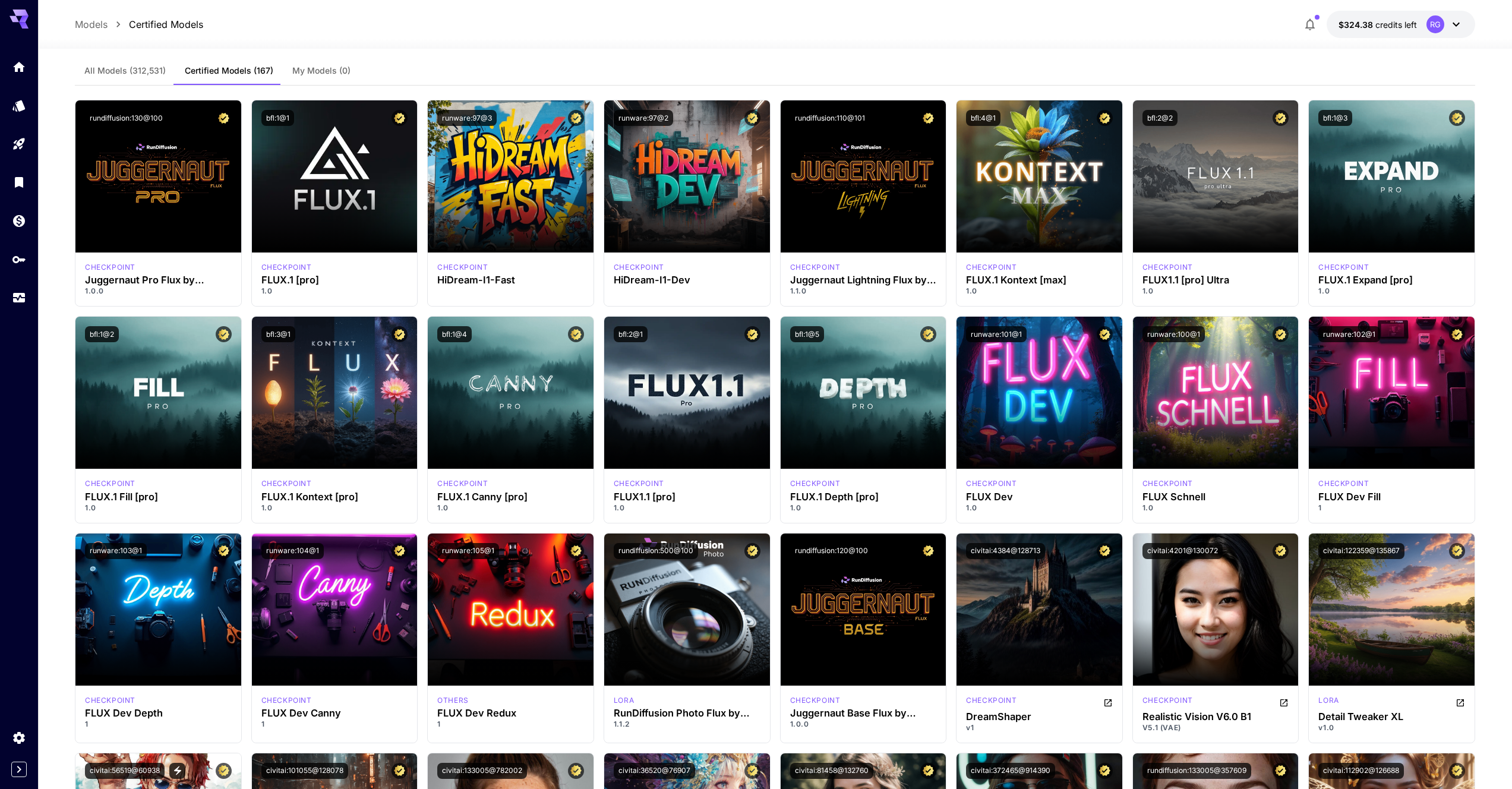
scroll to position [0, 0]
